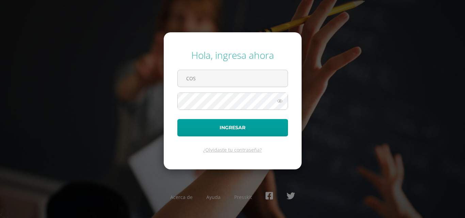
type input "[EMAIL_ADDRESS][DOMAIN_NAME]"
click at [282, 101] on icon at bounding box center [279, 101] width 9 height 8
click at [279, 102] on icon at bounding box center [279, 101] width 9 height 8
click at [279, 99] on icon at bounding box center [279, 101] width 9 height 8
click at [279, 101] on icon at bounding box center [279, 101] width 9 height 8
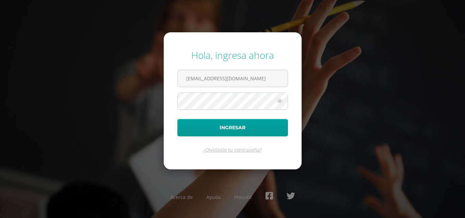
click at [277, 101] on icon at bounding box center [279, 101] width 9 height 8
click at [278, 101] on icon at bounding box center [279, 101] width 9 height 8
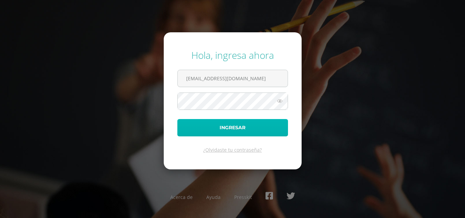
click at [197, 128] on button "Ingresar" at bounding box center [232, 127] width 111 height 17
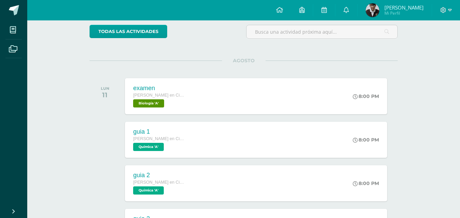
scroll to position [97, 0]
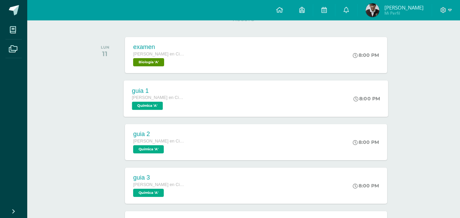
click at [185, 96] on div "guia 1 Quinto Bachillerato en Ciencias Biológicas Bach. CCLL en Ciencias Biológ…" at bounding box center [158, 98] width 68 height 36
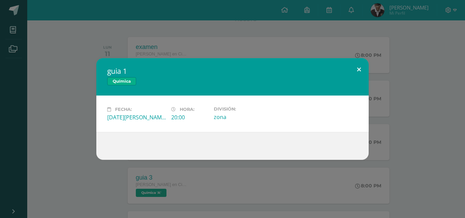
click at [358, 76] on button at bounding box center [358, 69] width 19 height 23
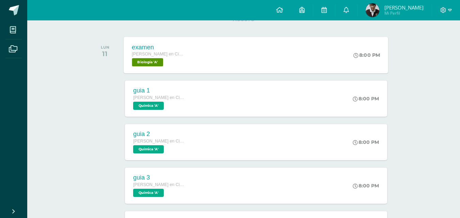
click at [229, 51] on div "examen Quinto Bachillerato en Ciencias Biológicas Bach. CCLL en Ciencias Biológ…" at bounding box center [256, 55] width 264 height 36
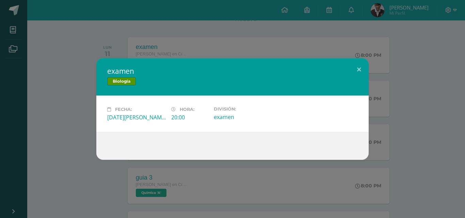
click at [211, 44] on div "examen Biología Fecha: Lunes 11 de Agosto Hora: 20:00 División: examen" at bounding box center [232, 109] width 465 height 218
